Goal: Task Accomplishment & Management: Manage account settings

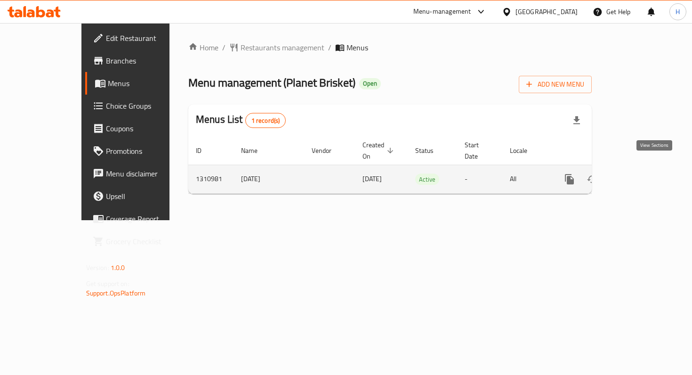
click at [641, 175] on icon "enhanced table" at bounding box center [637, 179] width 8 height 8
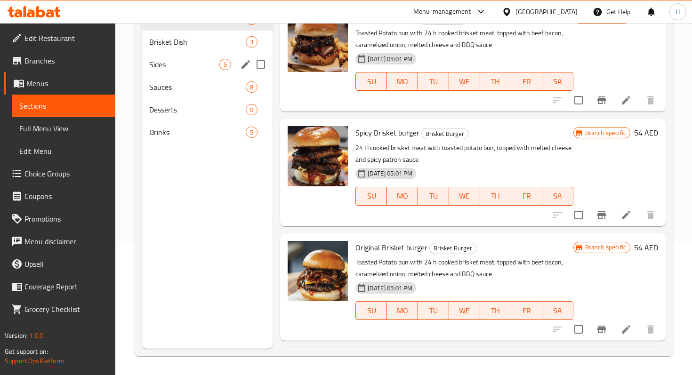
scroll to position [80, 0]
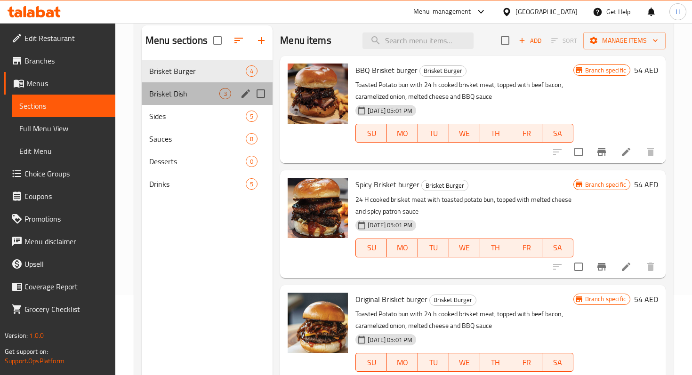
click at [181, 87] on div "Brisket Dish 3" at bounding box center [207, 93] width 131 height 23
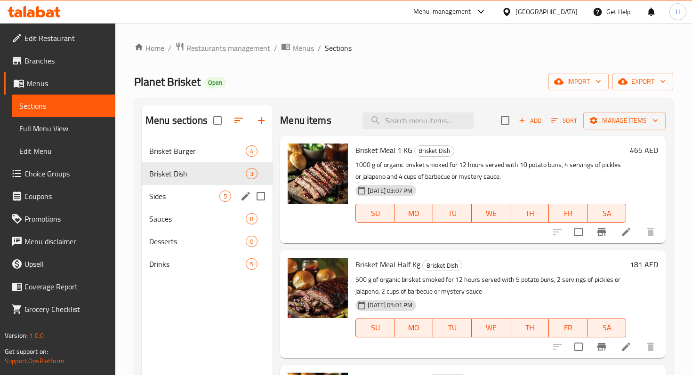
click at [161, 190] on div "Sides 5" at bounding box center [207, 196] width 131 height 23
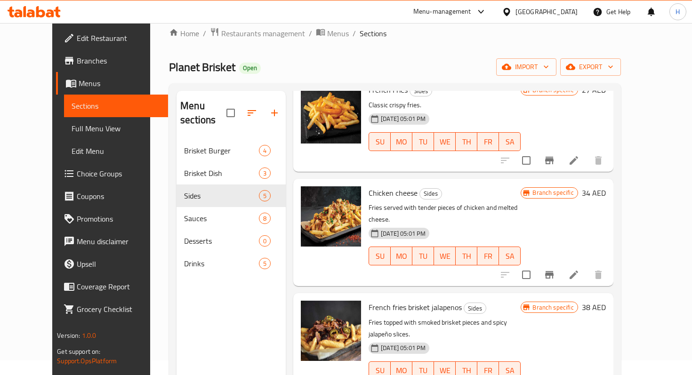
scroll to position [6, 0]
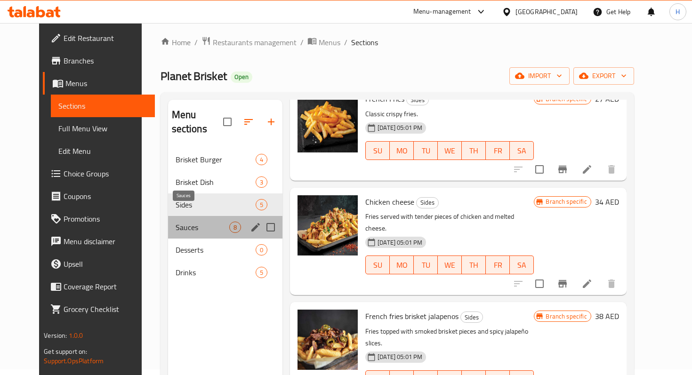
click at [175, 222] on span "Sauces" at bounding box center [202, 227] width 54 height 11
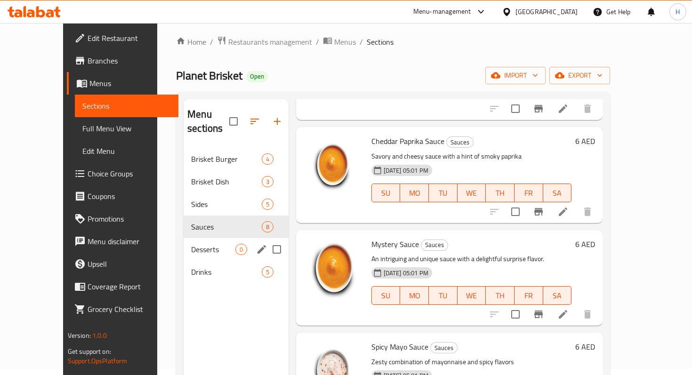
scroll to position [7, 0]
click at [183, 240] on div "Desserts 0" at bounding box center [235, 248] width 105 height 23
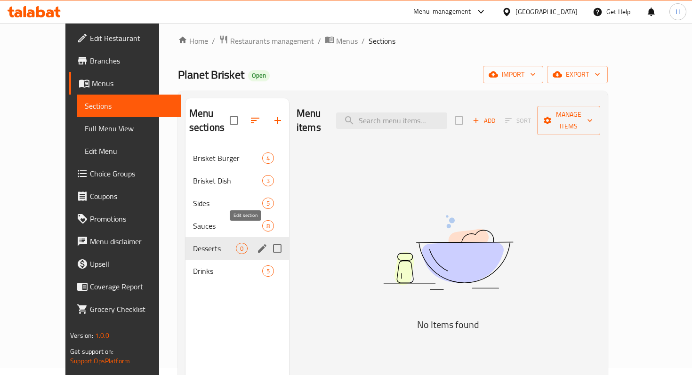
click at [256, 243] on icon "edit" at bounding box center [261, 248] width 11 height 11
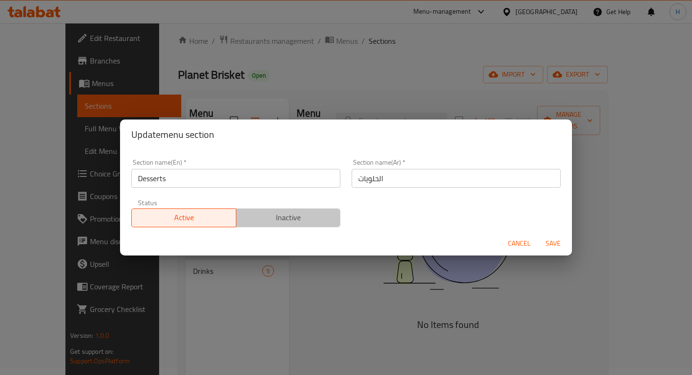
click at [257, 223] on span "Inactive" at bounding box center [288, 218] width 97 height 14
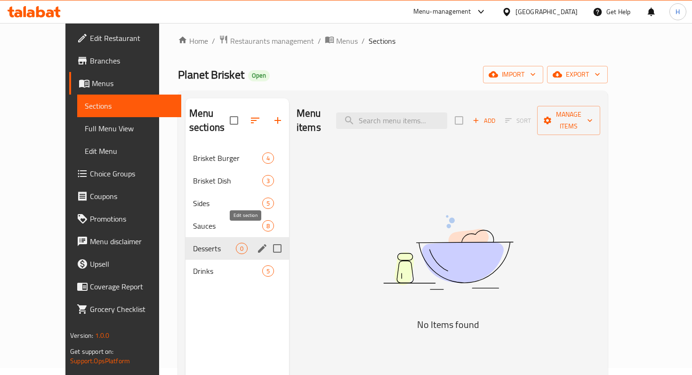
click at [256, 243] on icon "edit" at bounding box center [261, 248] width 11 height 11
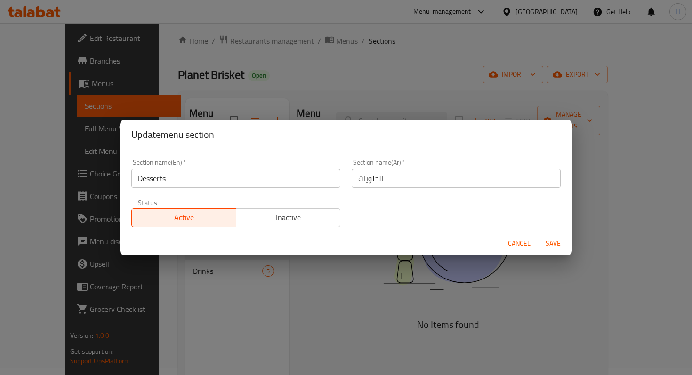
click at [295, 218] on span "Inactive" at bounding box center [288, 218] width 97 height 14
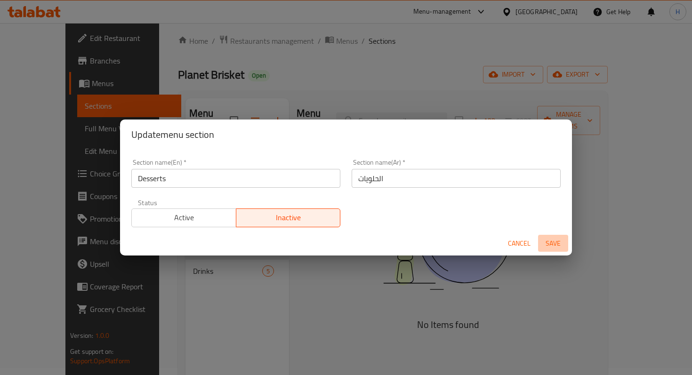
click at [548, 240] on span "Save" at bounding box center [552, 244] width 23 height 12
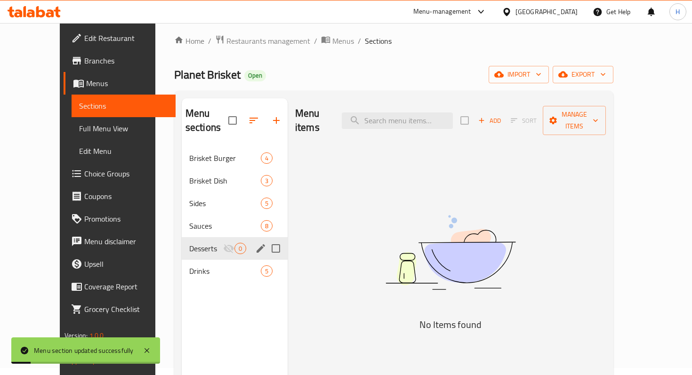
click at [201, 309] on div "Menu sections Brisket Burger 4 Brisket Dish 3 Sides 5 Sauces 8 Desserts 0 Drink…" at bounding box center [235, 285] width 106 height 375
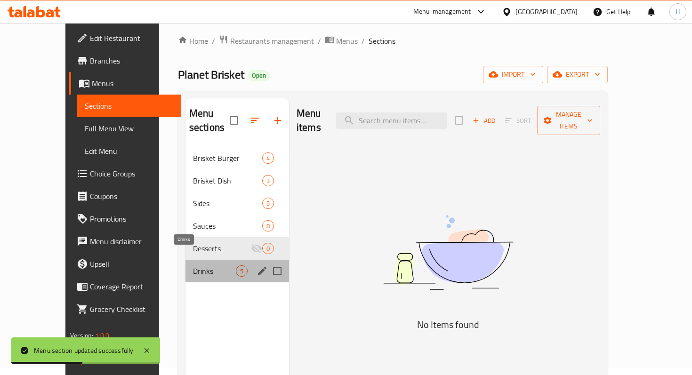
click at [208, 265] on span "Drinks" at bounding box center [214, 270] width 43 height 11
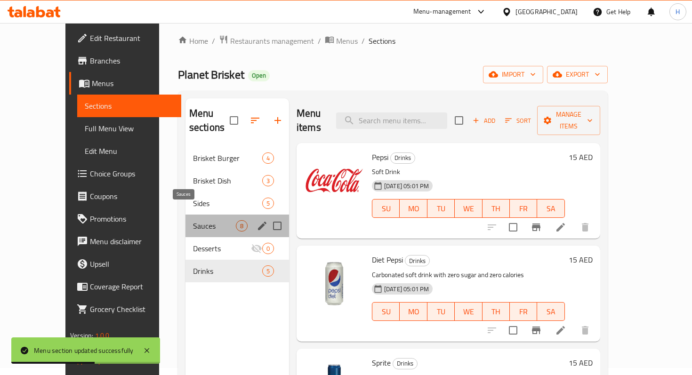
click at [193, 220] on span "Sauces" at bounding box center [214, 225] width 43 height 11
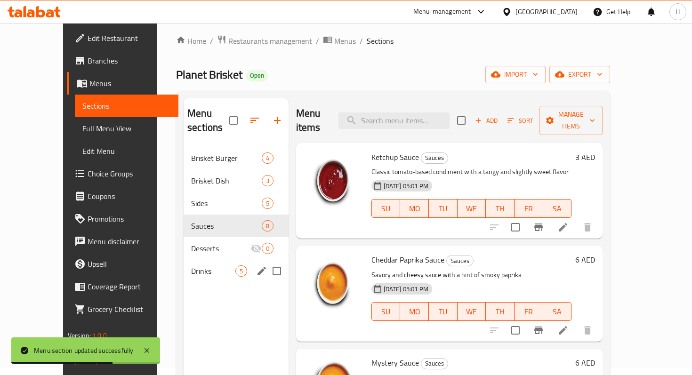
click at [183, 264] on div "Drinks 5" at bounding box center [235, 271] width 105 height 23
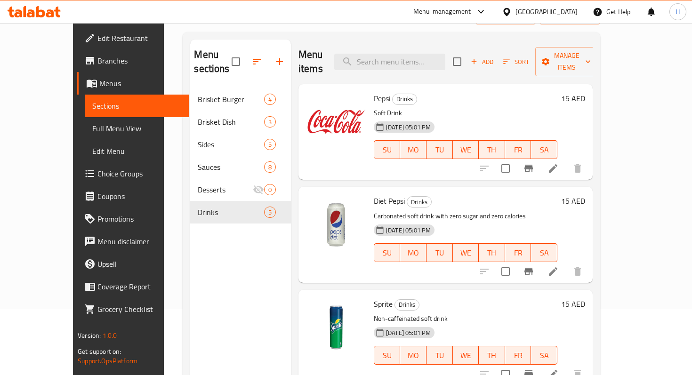
scroll to position [46, 0]
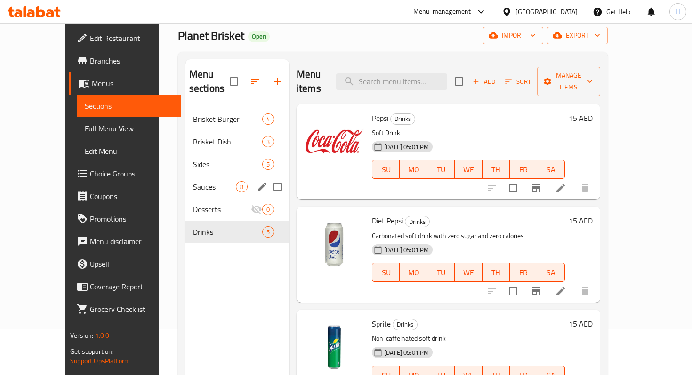
click at [207, 181] on span "Sauces" at bounding box center [214, 186] width 43 height 11
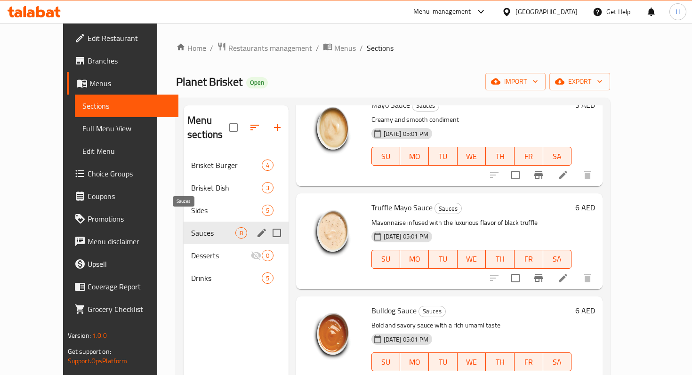
click at [183, 203] on div "Sides 5" at bounding box center [235, 210] width 105 height 23
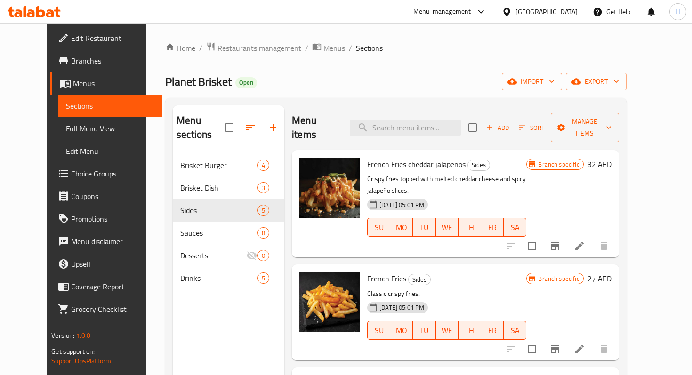
scroll to position [174, 0]
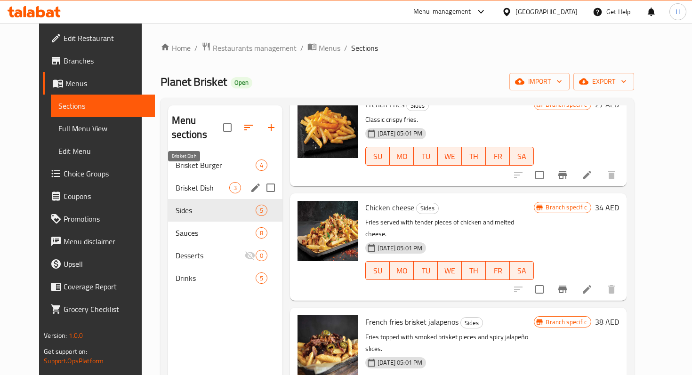
click at [189, 182] on span "Brisket Dish" at bounding box center [202, 187] width 54 height 11
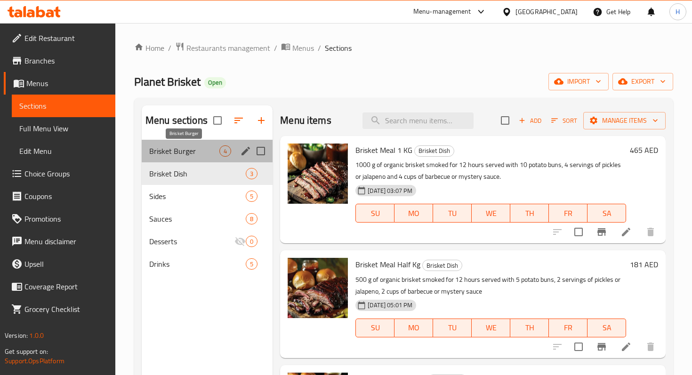
click at [189, 152] on span "Brisket Burger" at bounding box center [184, 150] width 70 height 11
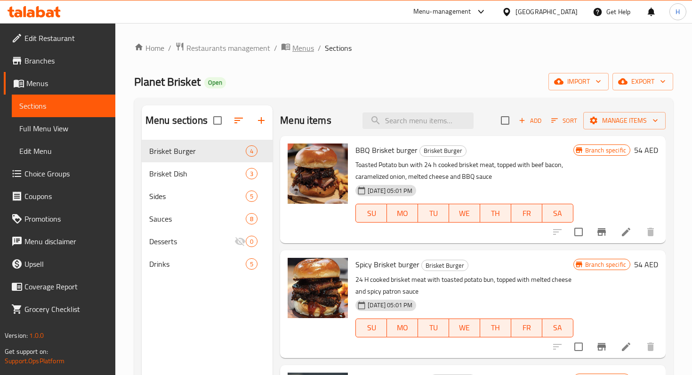
click at [294, 48] on span "Menus" at bounding box center [303, 47] width 22 height 11
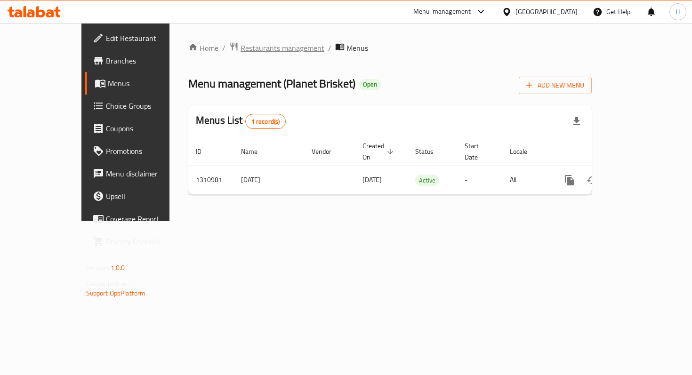
click at [250, 48] on span "Restaurants management" at bounding box center [282, 47] width 84 height 11
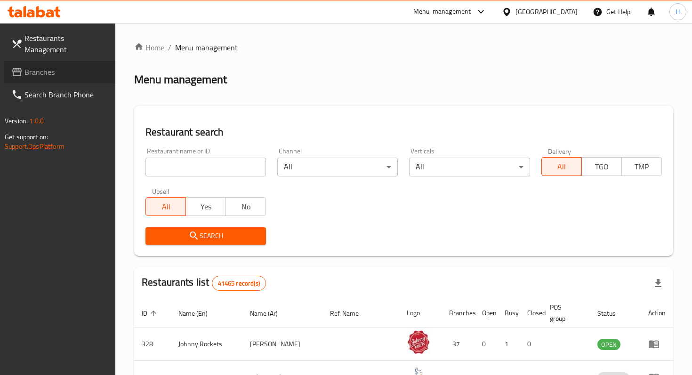
click at [53, 66] on span "Branches" at bounding box center [65, 71] width 83 height 11
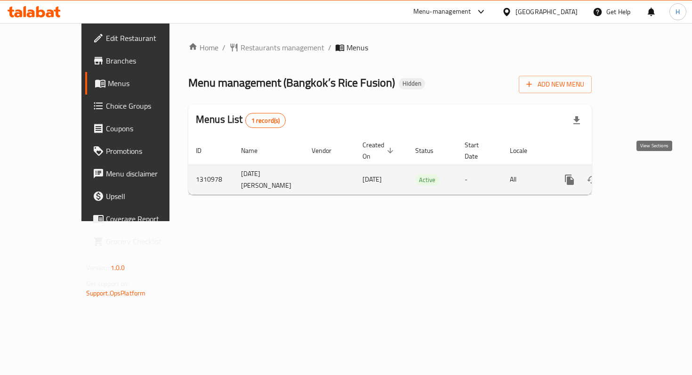
click at [643, 174] on icon "enhanced table" at bounding box center [636, 179] width 11 height 11
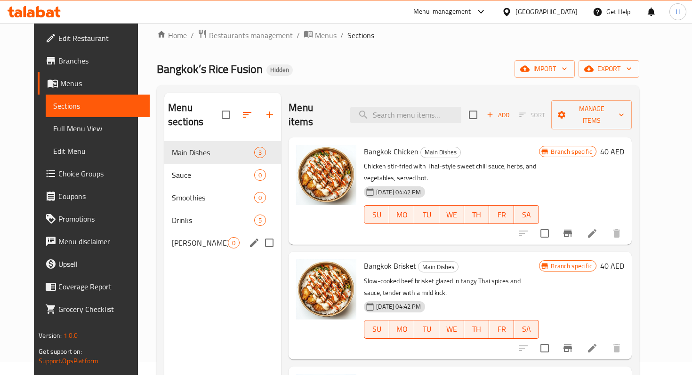
scroll to position [14, 0]
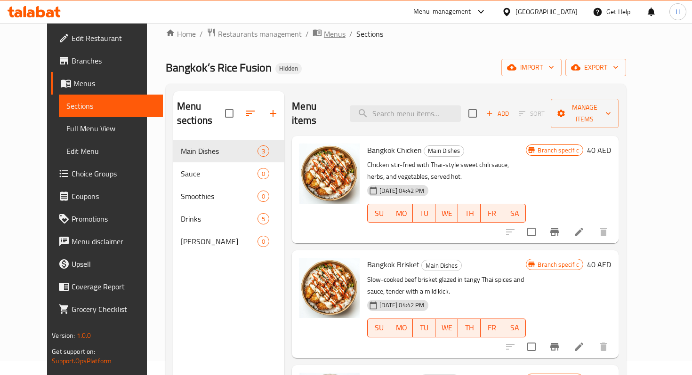
click at [324, 31] on span "Menus" at bounding box center [335, 33] width 22 height 11
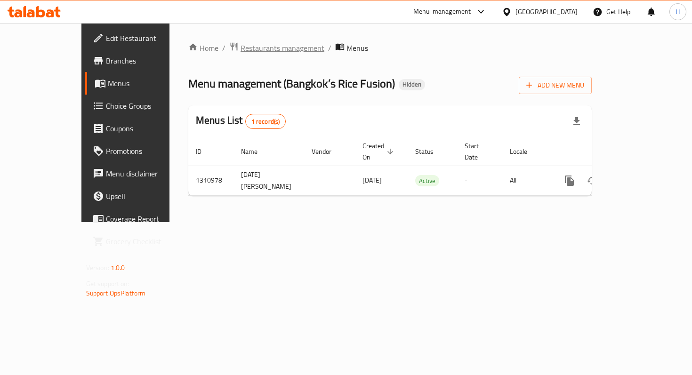
click at [240, 54] on span "Restaurants management" at bounding box center [282, 47] width 84 height 11
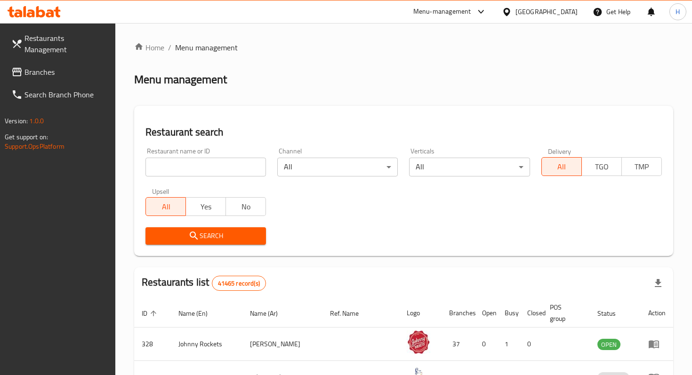
click at [49, 66] on span "Branches" at bounding box center [65, 71] width 83 height 11
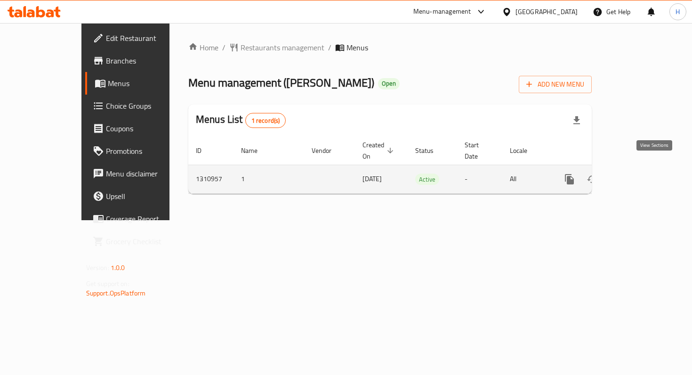
click at [643, 174] on icon "enhanced table" at bounding box center [636, 179] width 11 height 11
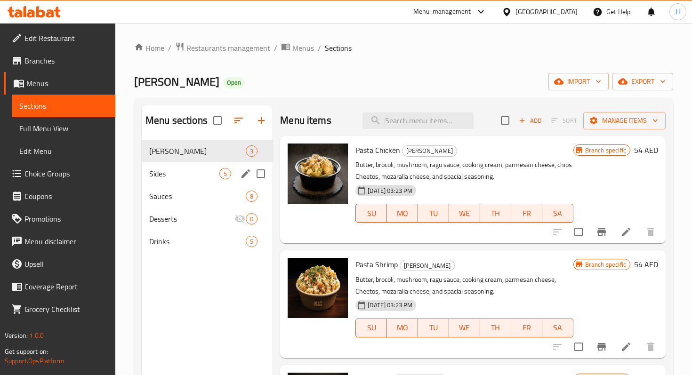
click at [218, 166] on div "Sides 5" at bounding box center [207, 173] width 131 height 23
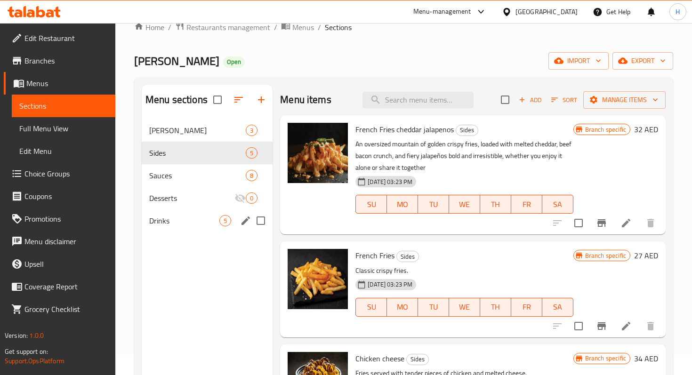
scroll to position [21, 0]
click at [180, 171] on span "Sauces" at bounding box center [184, 175] width 70 height 11
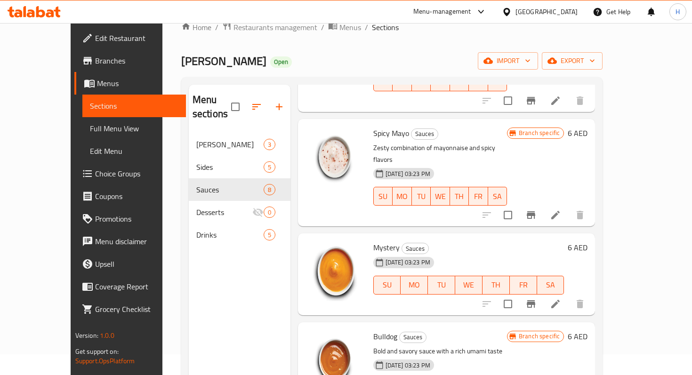
scroll to position [456, 0]
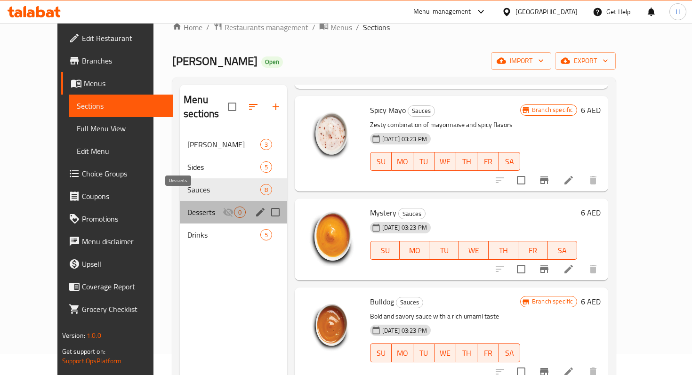
click at [187, 207] on span "Desserts" at bounding box center [204, 212] width 35 height 11
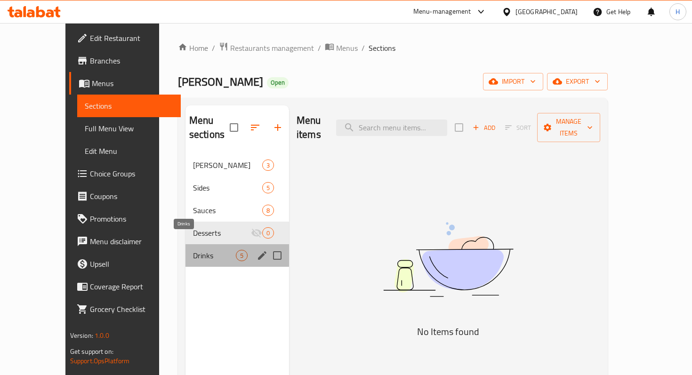
click at [193, 250] on span "Drinks" at bounding box center [214, 255] width 43 height 11
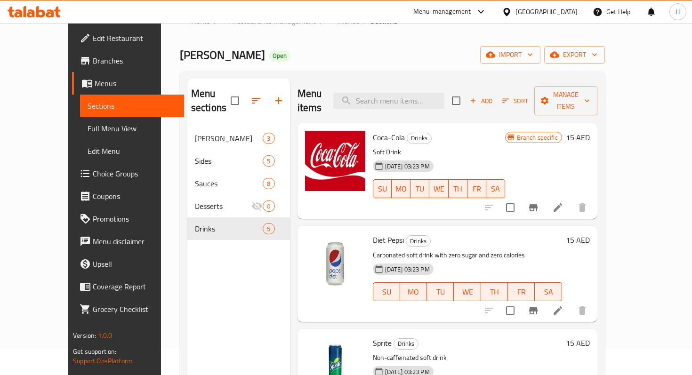
scroll to position [26, 0]
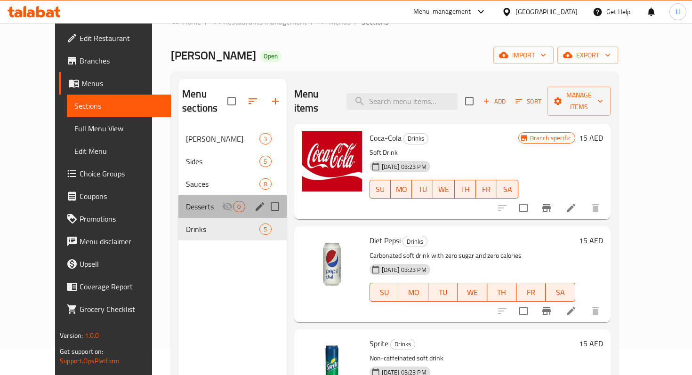
click at [184, 195] on div "Desserts 0" at bounding box center [232, 206] width 108 height 23
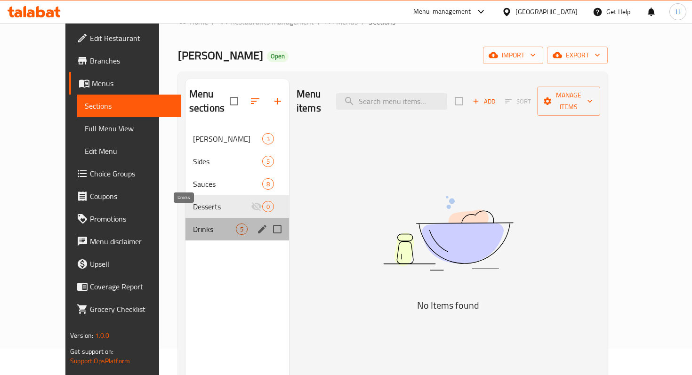
click at [193, 223] on span "Drinks" at bounding box center [214, 228] width 43 height 11
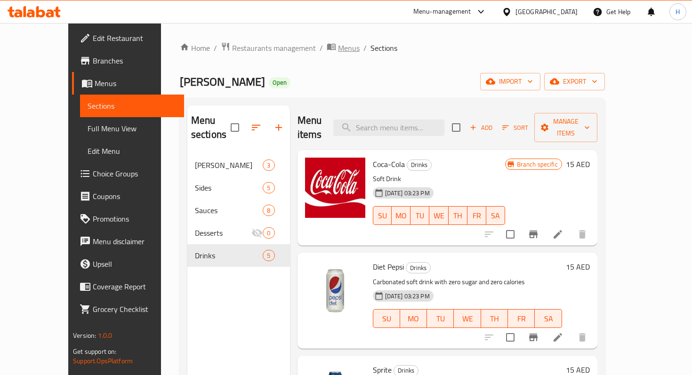
click at [338, 48] on span "Menus" at bounding box center [349, 47] width 22 height 11
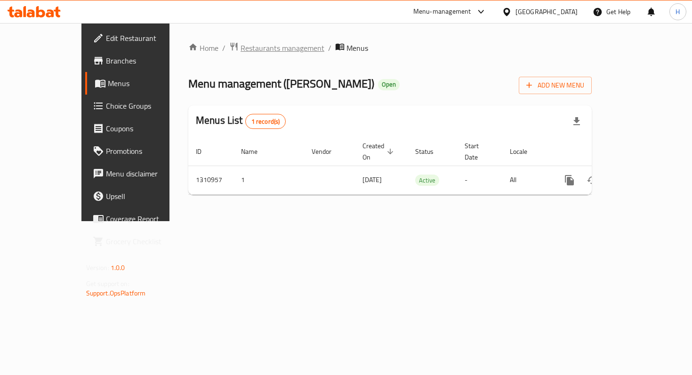
click at [240, 47] on span "Restaurants management" at bounding box center [282, 47] width 84 height 11
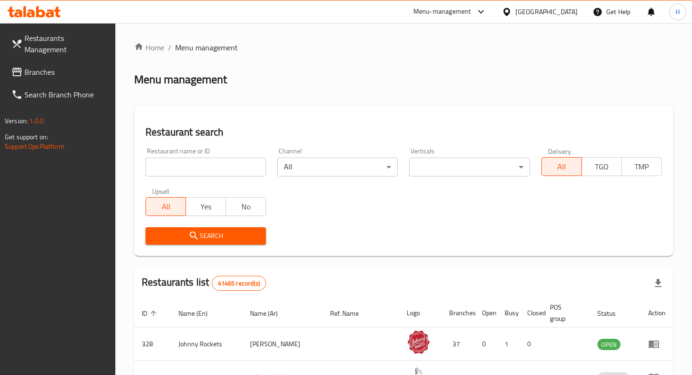
click at [62, 66] on span "Branches" at bounding box center [65, 71] width 83 height 11
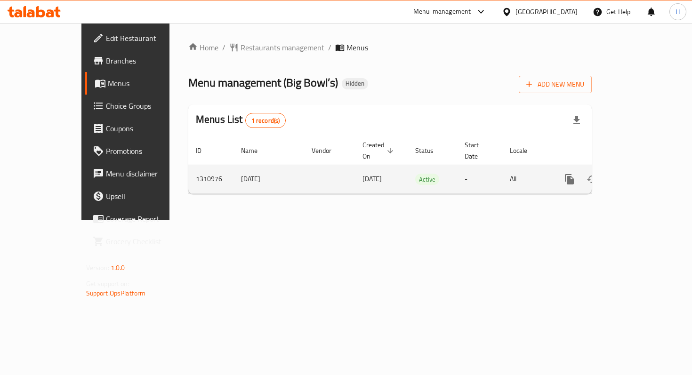
click at [643, 174] on icon "enhanced table" at bounding box center [636, 179] width 11 height 11
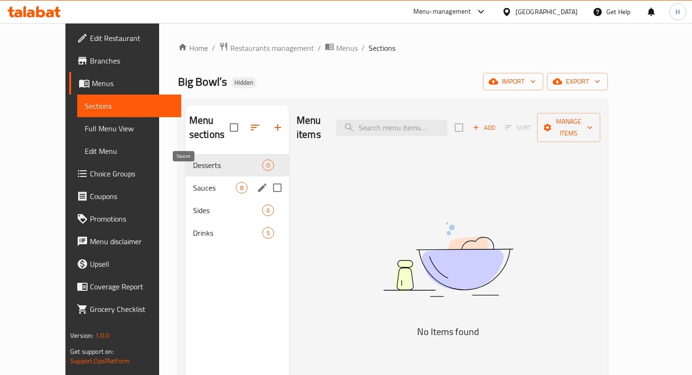
click at [193, 182] on span "Sauces" at bounding box center [214, 187] width 43 height 11
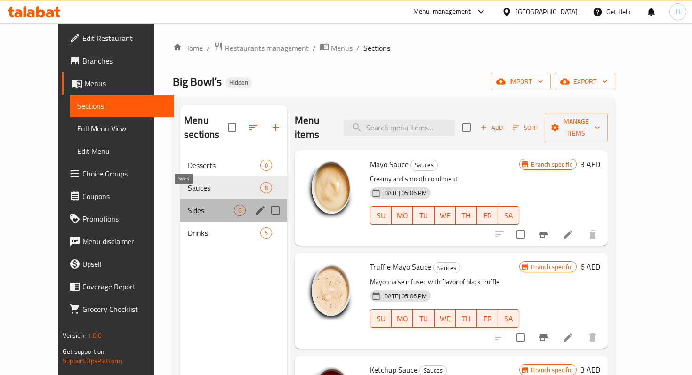
click at [188, 205] on span "Sides" at bounding box center [211, 210] width 46 height 11
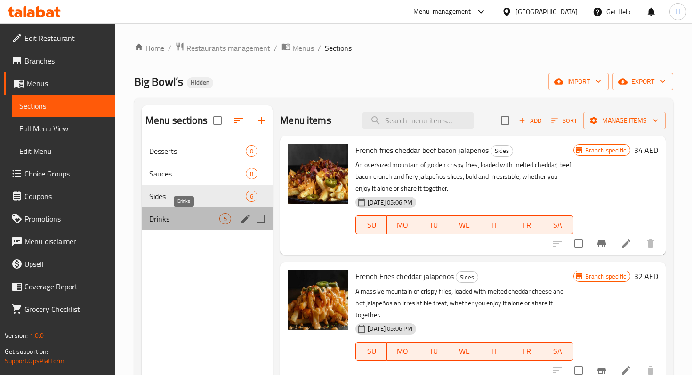
click at [173, 224] on span "Drinks" at bounding box center [184, 218] width 70 height 11
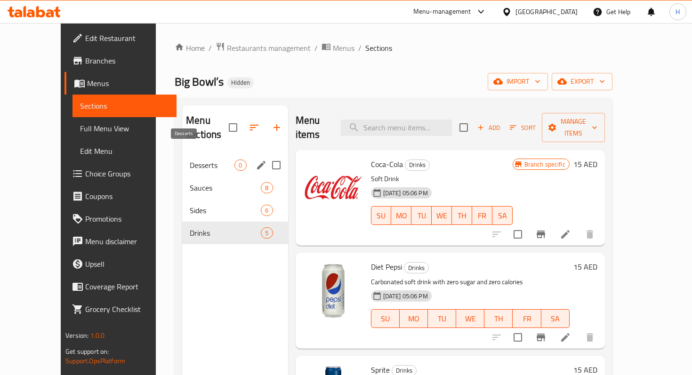
click at [190, 159] on span "Desserts" at bounding box center [212, 164] width 45 height 11
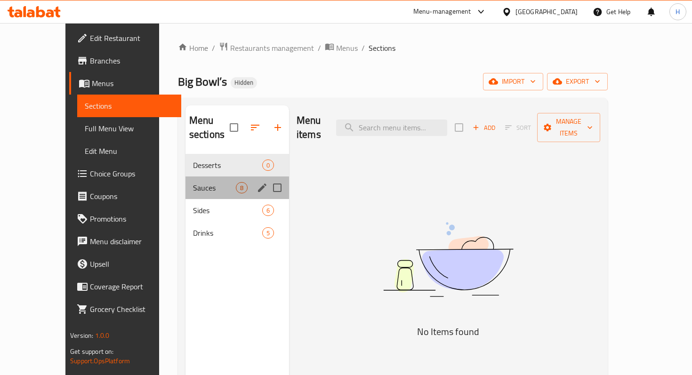
click at [185, 180] on div "Sauces 8" at bounding box center [237, 187] width 104 height 23
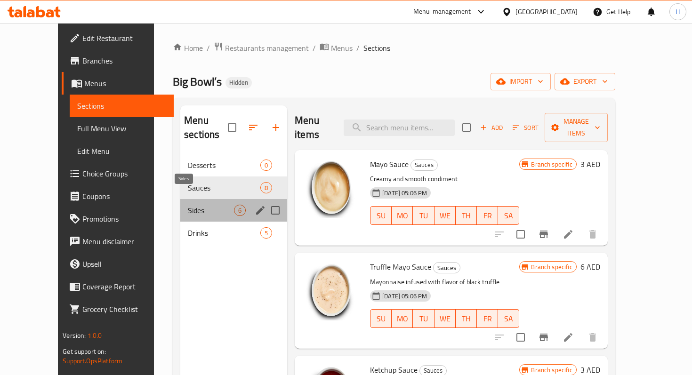
click at [188, 205] on span "Sides" at bounding box center [211, 210] width 46 height 11
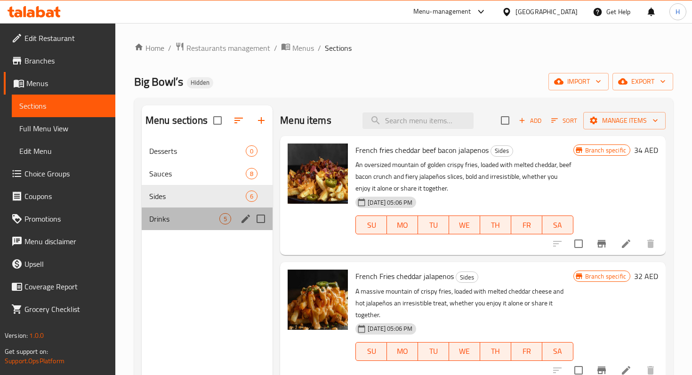
click at [168, 229] on div "Drinks 5" at bounding box center [207, 218] width 131 height 23
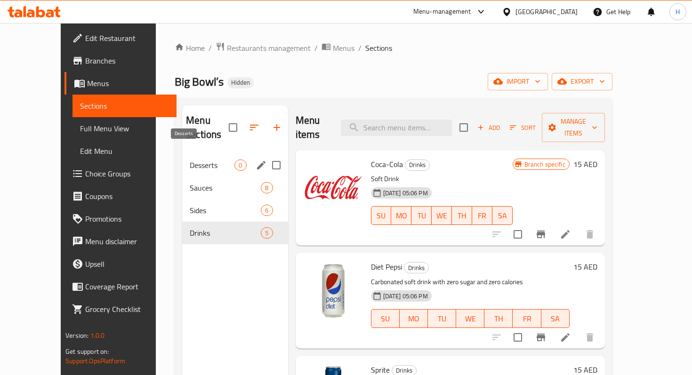
click at [190, 159] on span "Desserts" at bounding box center [212, 164] width 45 height 11
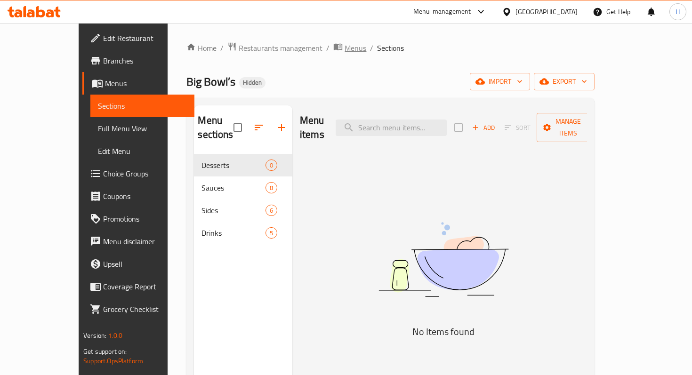
click at [344, 50] on span "Menus" at bounding box center [355, 47] width 22 height 11
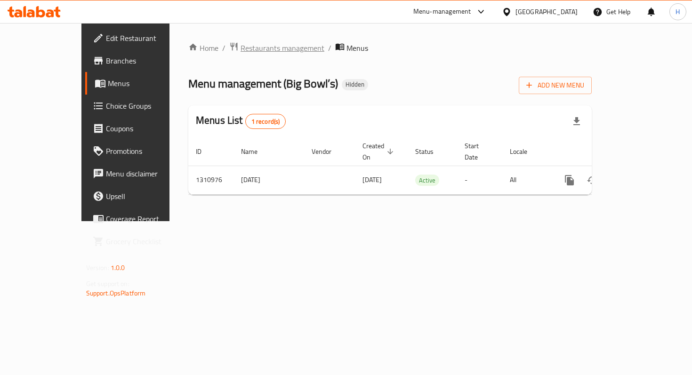
click at [240, 53] on span "Restaurants management" at bounding box center [282, 47] width 84 height 11
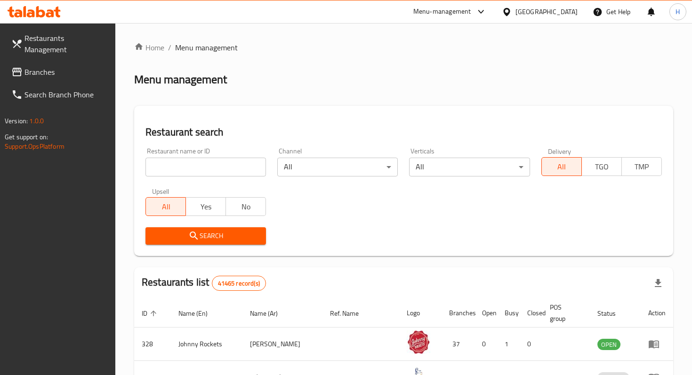
click at [74, 66] on span "Branches" at bounding box center [65, 71] width 83 height 11
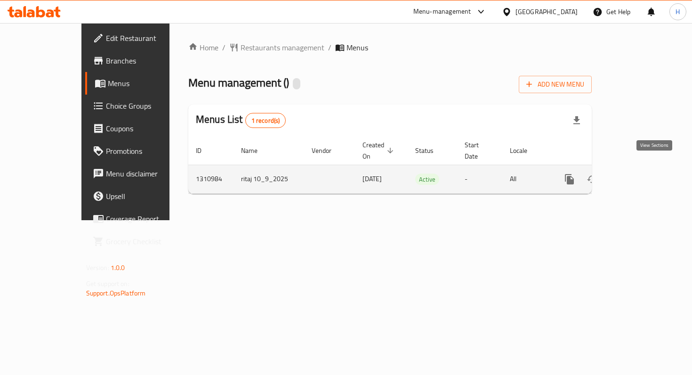
click at [641, 175] on icon "enhanced table" at bounding box center [637, 179] width 8 height 8
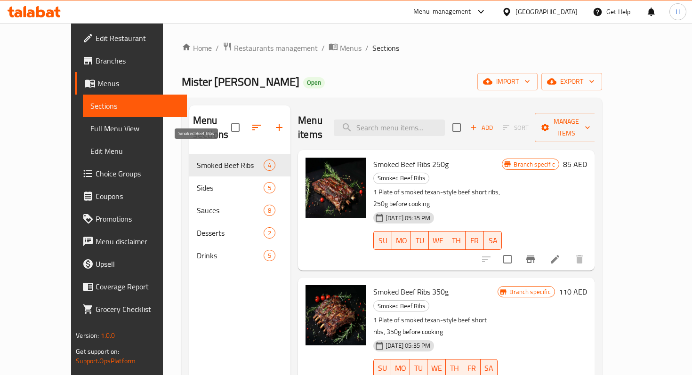
click at [204, 159] on span "Smoked Beef Ribs" at bounding box center [230, 164] width 67 height 11
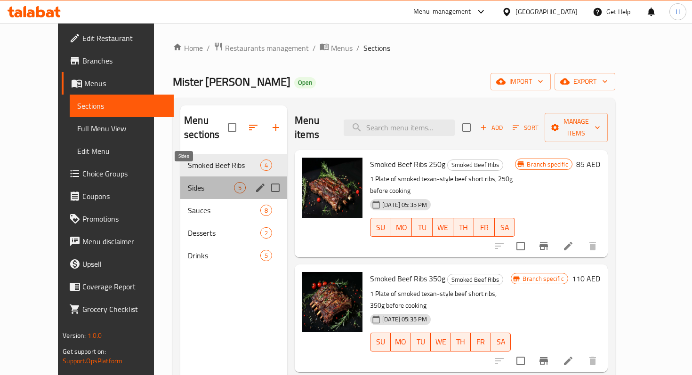
click at [201, 182] on span "Sides" at bounding box center [211, 187] width 46 height 11
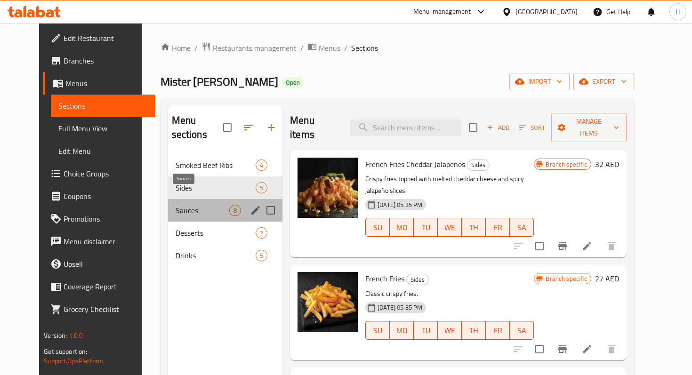
click at [202, 205] on span "Sauces" at bounding box center [202, 210] width 54 height 11
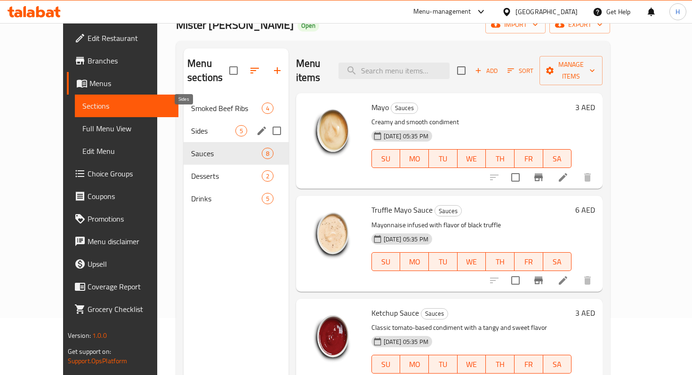
click at [203, 125] on span "Sides" at bounding box center [213, 130] width 44 height 11
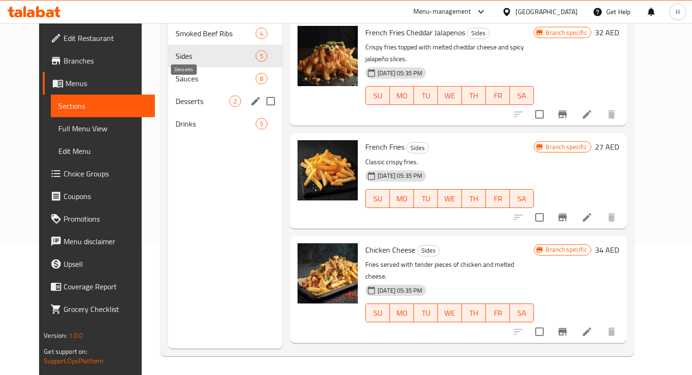
click at [175, 96] on span "Desserts" at bounding box center [202, 101] width 54 height 11
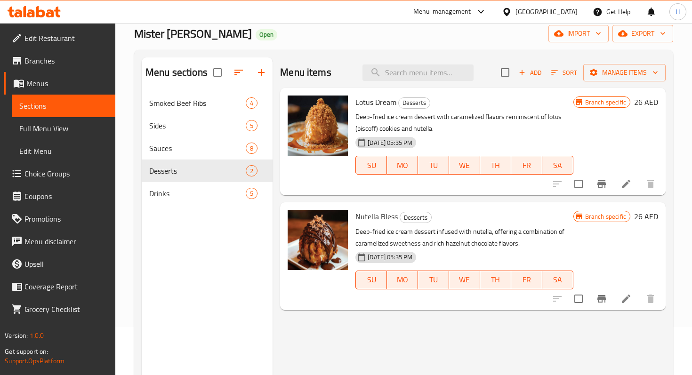
scroll to position [50, 0]
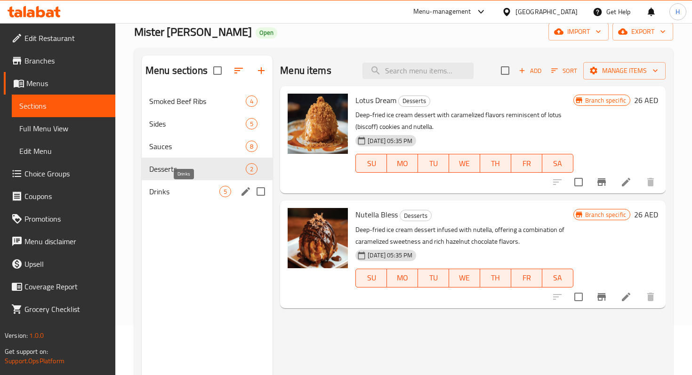
click at [178, 193] on span "Drinks" at bounding box center [184, 191] width 70 height 11
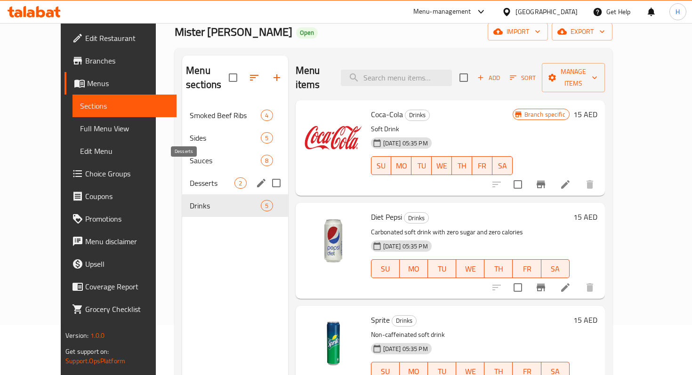
click at [199, 177] on span "Desserts" at bounding box center [212, 182] width 45 height 11
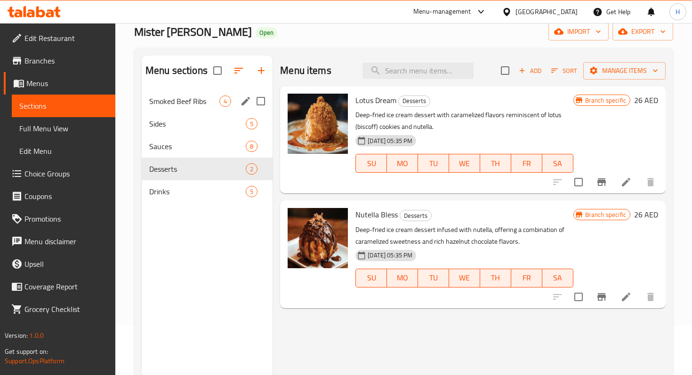
click at [191, 107] on div "Smoked Beef Ribs 4" at bounding box center [207, 101] width 131 height 23
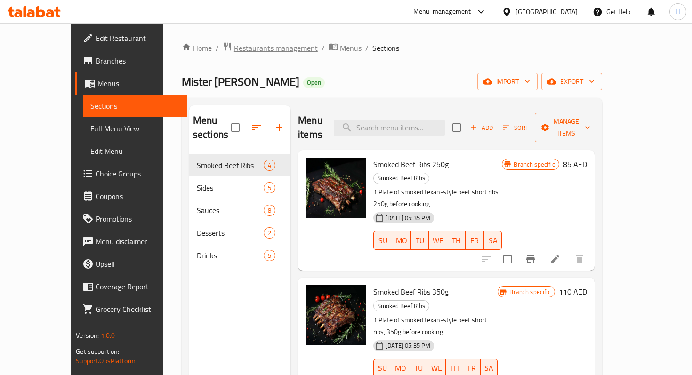
click at [247, 50] on span "Restaurants management" at bounding box center [276, 47] width 84 height 11
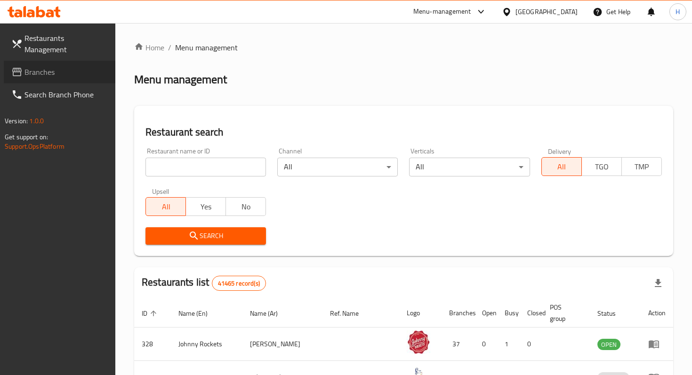
click at [50, 66] on span "Branches" at bounding box center [65, 71] width 83 height 11
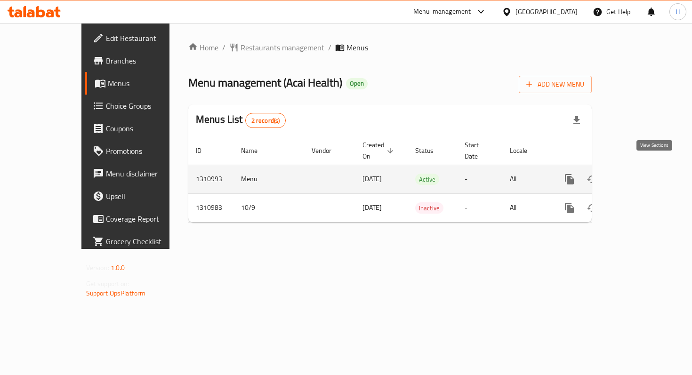
click at [643, 174] on icon "enhanced table" at bounding box center [636, 179] width 11 height 11
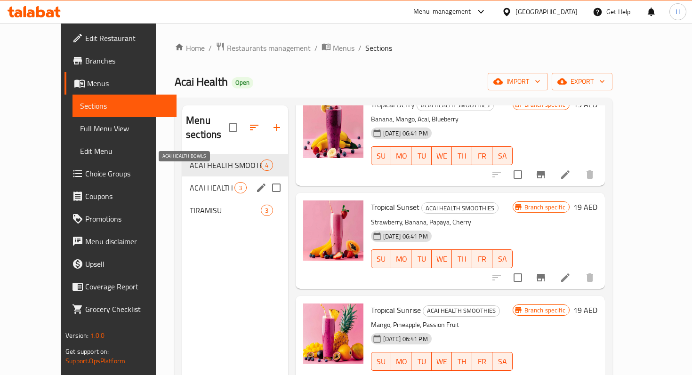
click at [191, 182] on span "ACAI HEALTH BOWLS" at bounding box center [212, 187] width 45 height 11
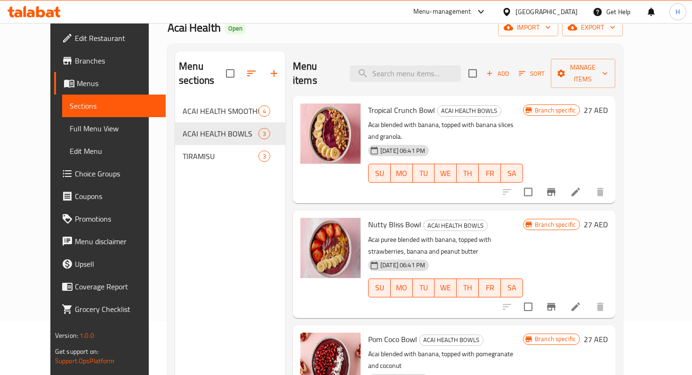
scroll to position [33, 0]
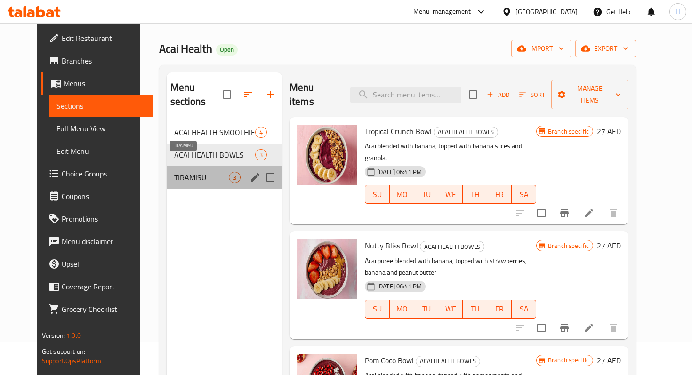
click at [182, 172] on span "TIRAMISU" at bounding box center [201, 177] width 55 height 11
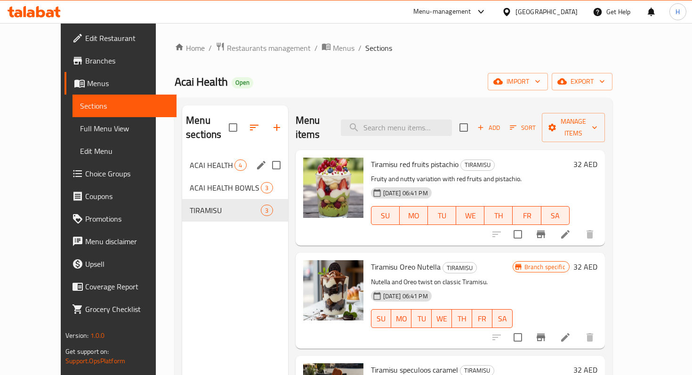
click at [193, 159] on div "ACAI HEALTH SMOOTHIES 4" at bounding box center [234, 165] width 105 height 23
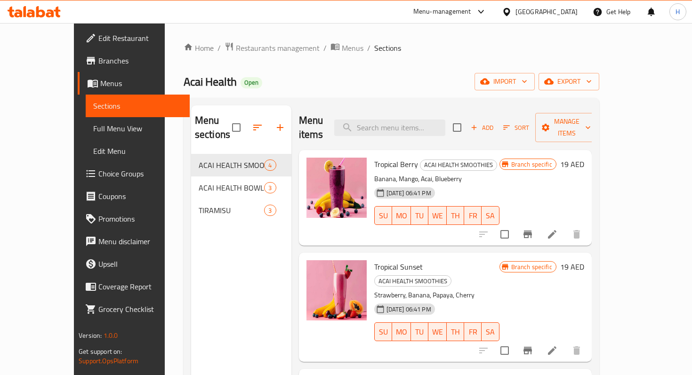
scroll to position [60, 0]
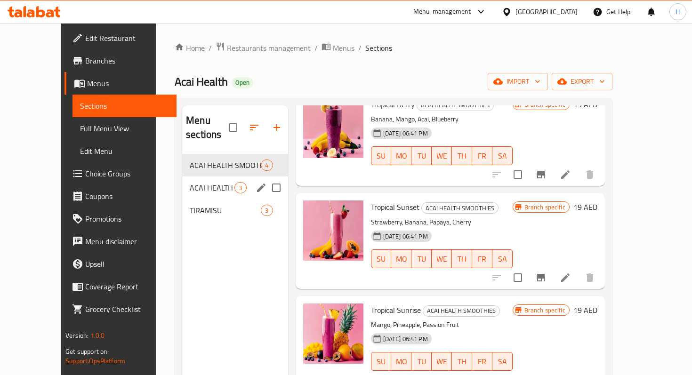
click at [190, 182] on span "ACAI HEALTH BOWLS" at bounding box center [212, 187] width 45 height 11
